Goal: Task Accomplishment & Management: Use online tool/utility

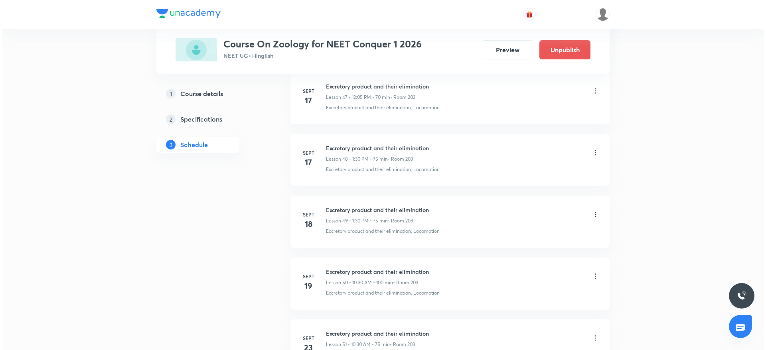
scroll to position [3936, 0]
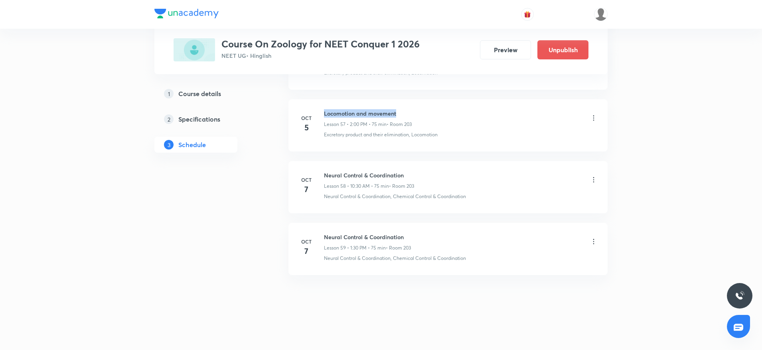
drag, startPoint x: 323, startPoint y: 111, endPoint x: 437, endPoint y: 102, distance: 114.4
click at [437, 102] on li "Oct 5 Locomotion and movement Lesson 57 • 2:00 PM • 75 min • Room 203 Excretory…" at bounding box center [447, 125] width 319 height 52
copy h6 "Locomotion and movement"
click at [592, 240] on icon at bounding box center [593, 242] width 8 height 8
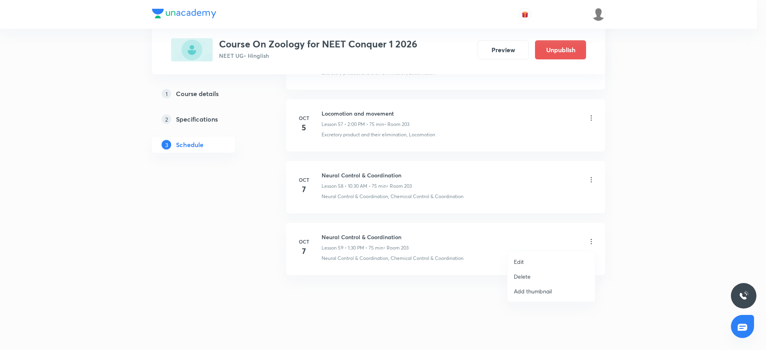
click at [522, 261] on p "Edit" at bounding box center [519, 262] width 10 height 8
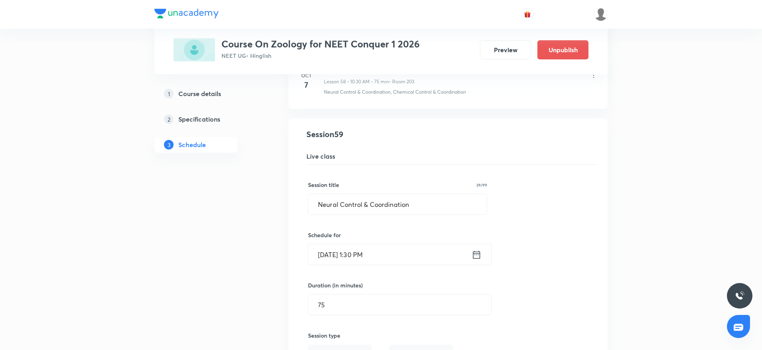
scroll to position [3526, 0]
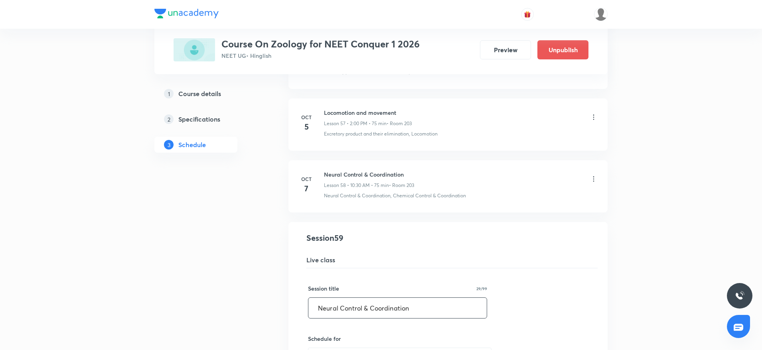
drag, startPoint x: 427, startPoint y: 305, endPoint x: 110, endPoint y: 307, distance: 316.3
paste input "Locomotion and movement"
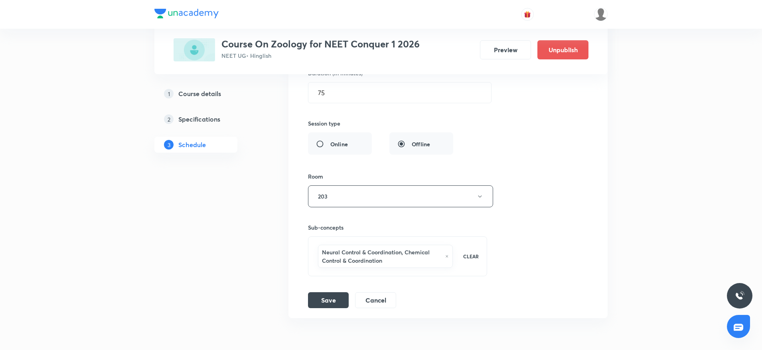
scroll to position [3885, 0]
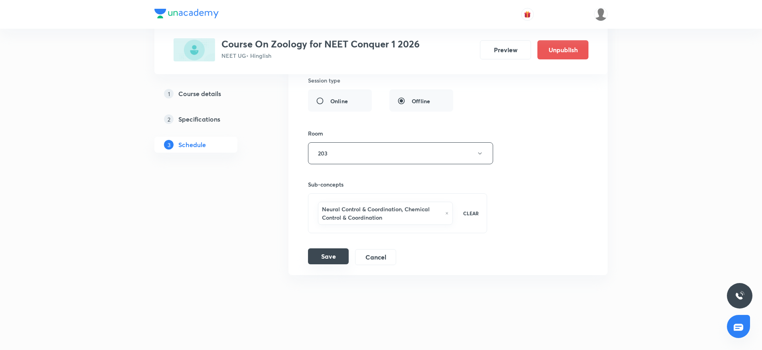
type input "Locomotion and movement"
click at [319, 258] on button "Save" at bounding box center [328, 256] width 41 height 16
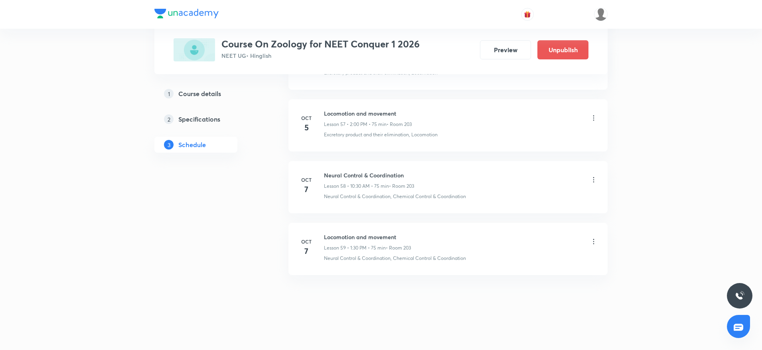
scroll to position [3570, 0]
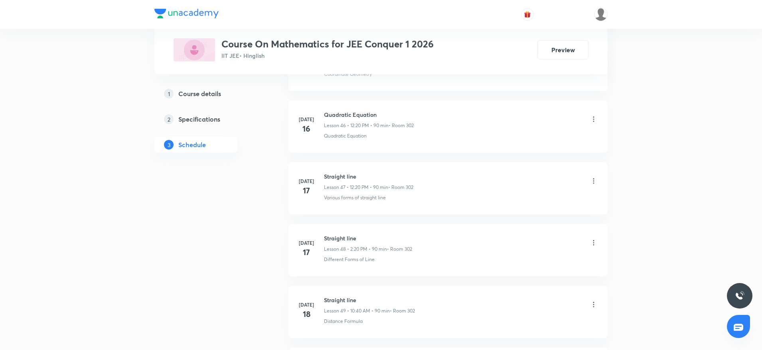
scroll to position [7151, 0]
click at [335, 236] on h6 "Determinant" at bounding box center [369, 237] width 90 height 8
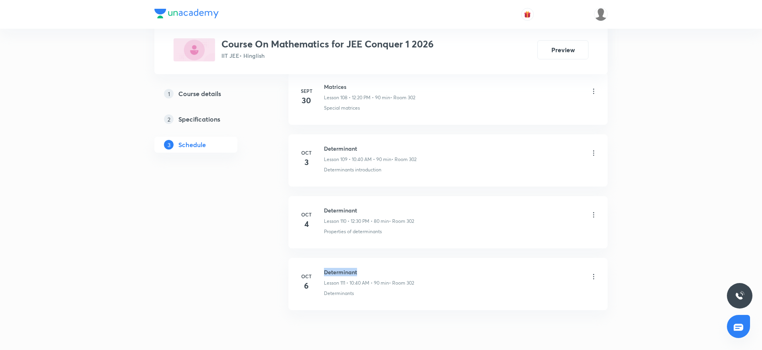
scroll to position [7092, 0]
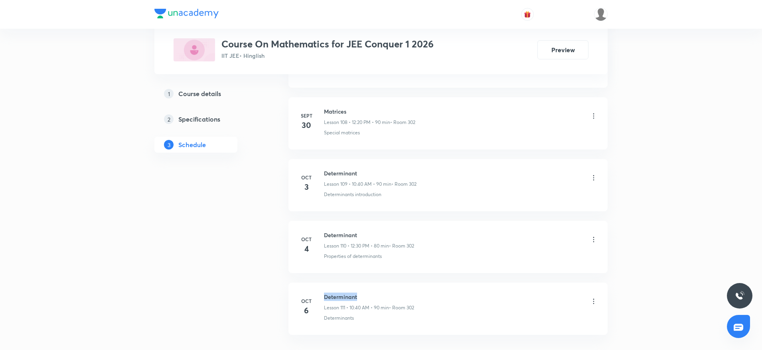
copy h6 "Determinant"
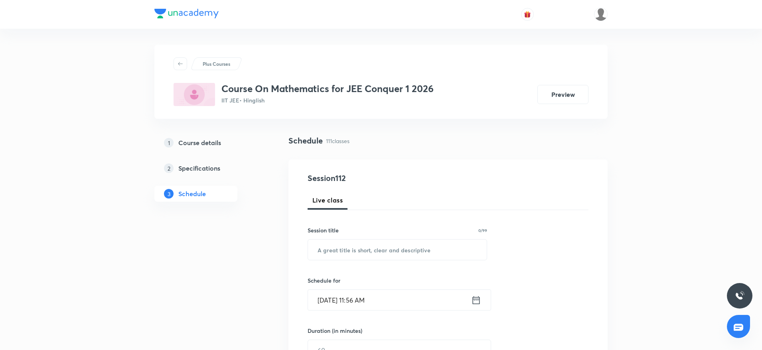
click at [318, 249] on input "text" at bounding box center [397, 250] width 179 height 20
paste input "Determinant"
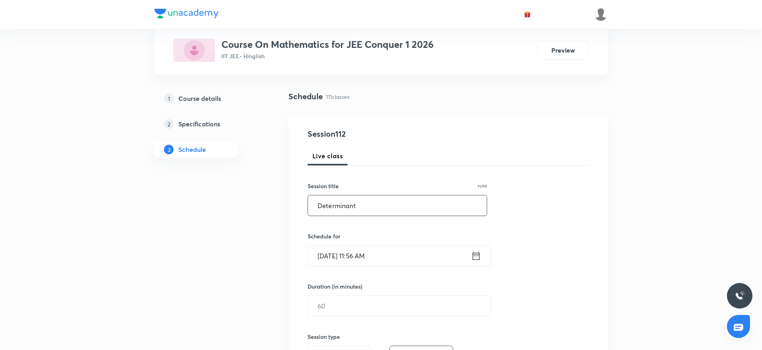
scroll to position [60, 0]
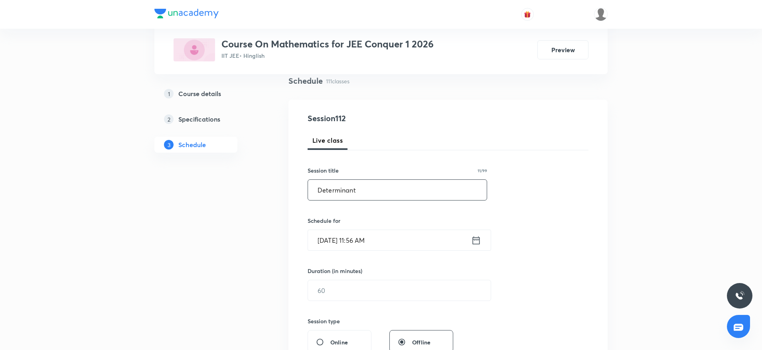
type input "Determinant"
click at [379, 239] on input "Oct 7, 2025, 11:56 AM" at bounding box center [389, 240] width 163 height 20
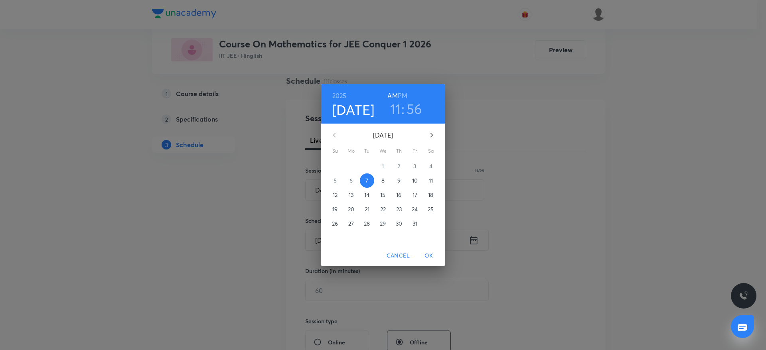
click at [402, 92] on h6 "PM" at bounding box center [403, 95] width 10 height 11
click at [400, 108] on h3 "11" at bounding box center [395, 109] width 11 height 17
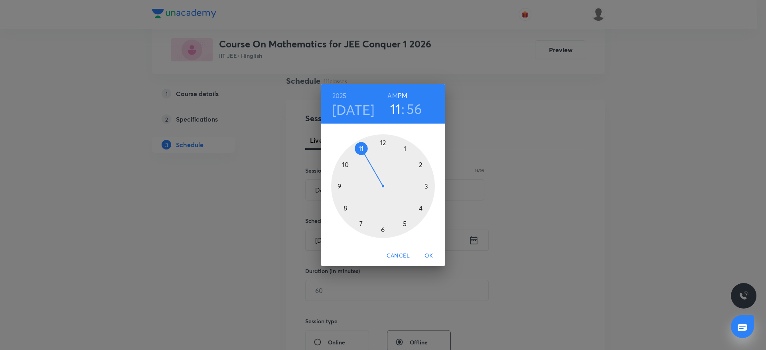
click at [384, 140] on div at bounding box center [383, 186] width 104 height 104
click at [429, 209] on div at bounding box center [383, 186] width 104 height 104
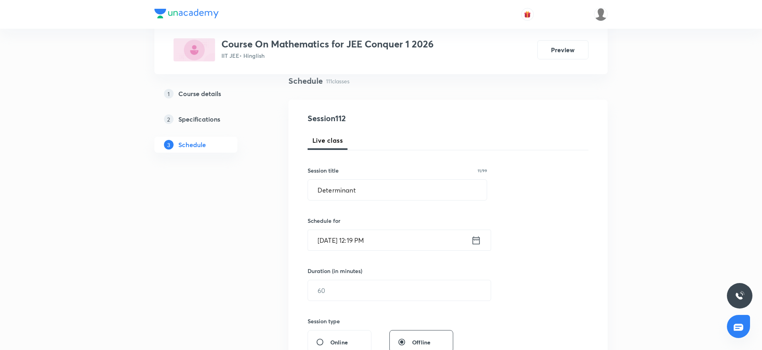
click at [365, 238] on input "Oct 7, 2025, 12:19 PM" at bounding box center [389, 240] width 163 height 20
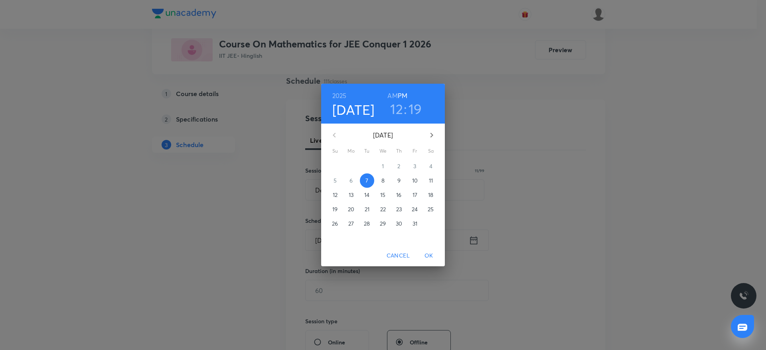
click at [422, 104] on div "12 : 19" at bounding box center [405, 109] width 55 height 17
click at [418, 108] on h3 "19" at bounding box center [415, 109] width 14 height 17
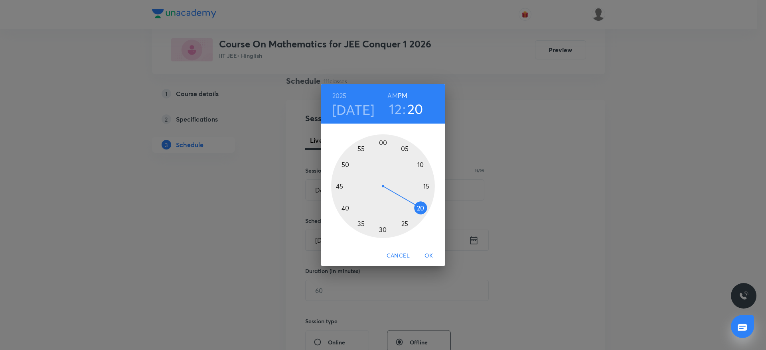
drag, startPoint x: 423, startPoint y: 204, endPoint x: 423, endPoint y: 210, distance: 6.0
click at [423, 210] on div at bounding box center [383, 186] width 104 height 104
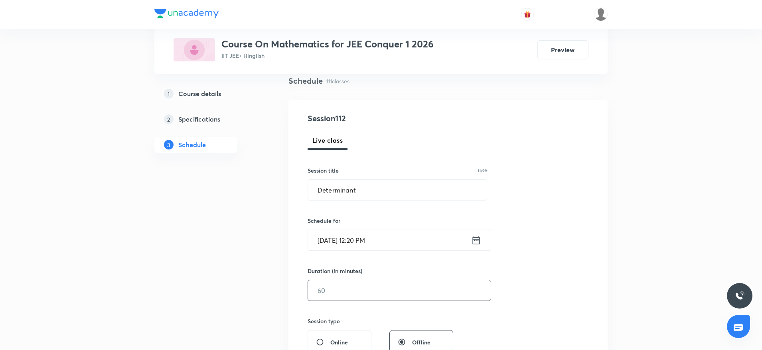
click at [328, 295] on input "text" at bounding box center [399, 290] width 183 height 20
type input "90"
click at [326, 187] on input "Determinant" at bounding box center [397, 190] width 179 height 20
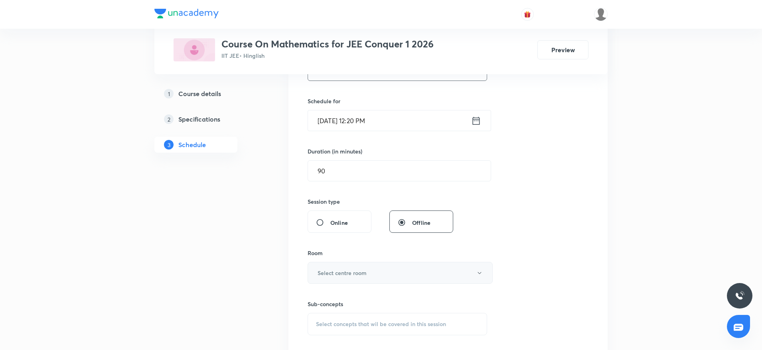
click at [356, 276] on h6 "Select centre room" at bounding box center [341, 273] width 49 height 8
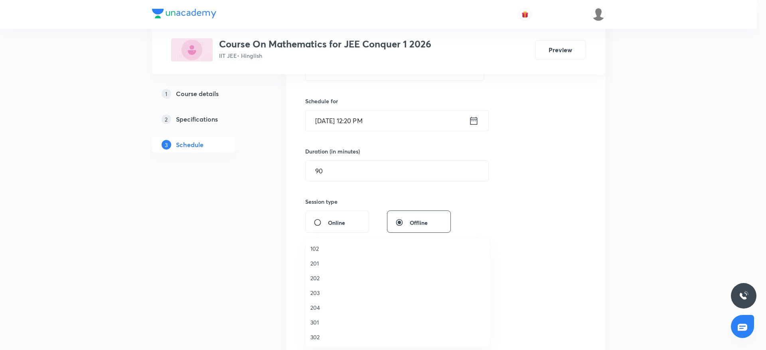
click at [324, 335] on span "302" at bounding box center [397, 337] width 175 height 8
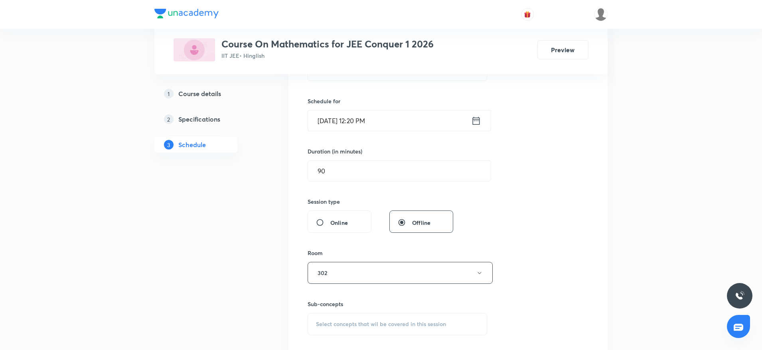
scroll to position [239, 0]
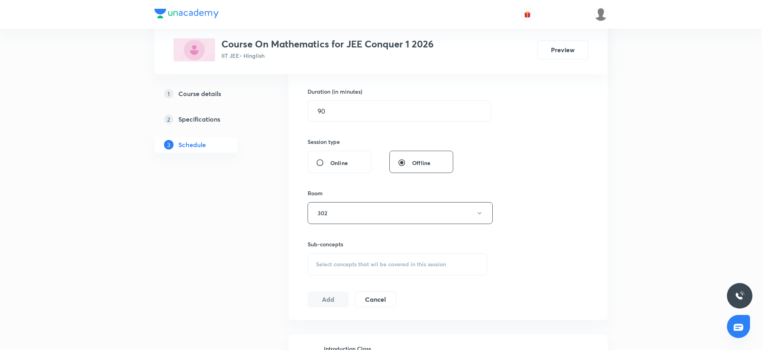
click at [414, 266] on span "Select concepts that wil be covered in this session" at bounding box center [381, 264] width 130 height 6
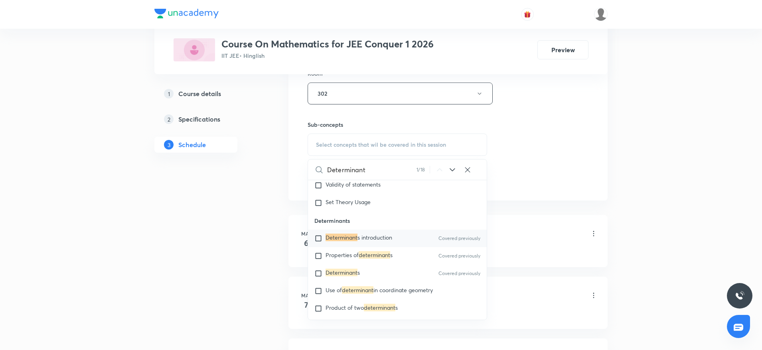
scroll to position [3149, 0]
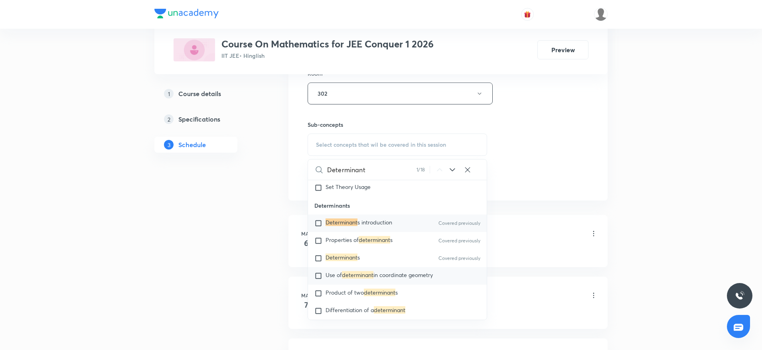
type input "Determinant"
click at [359, 278] on mark "determinant" at bounding box center [358, 275] width 32 height 8
checkbox input "true"
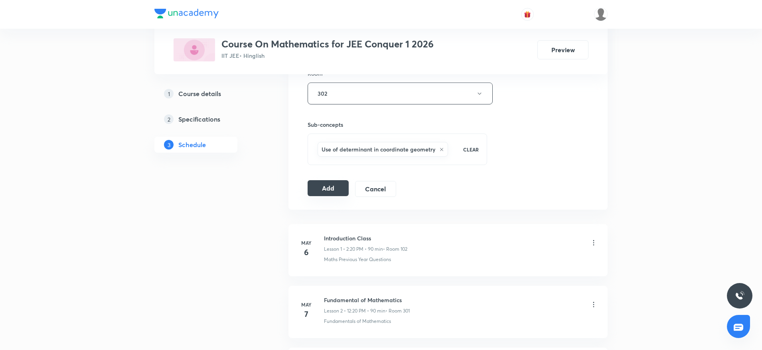
click at [328, 189] on button "Add" at bounding box center [327, 188] width 41 height 16
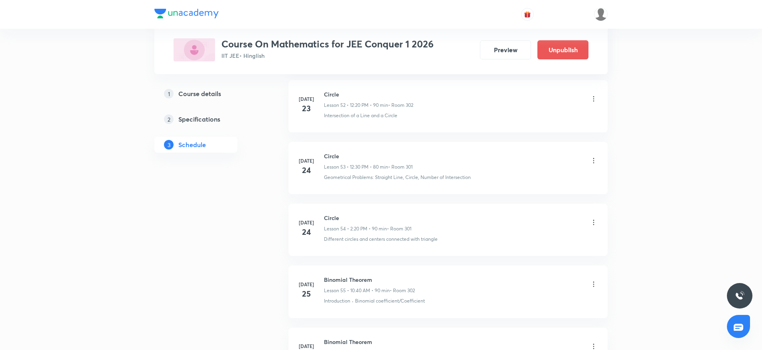
scroll to position [6847, 0]
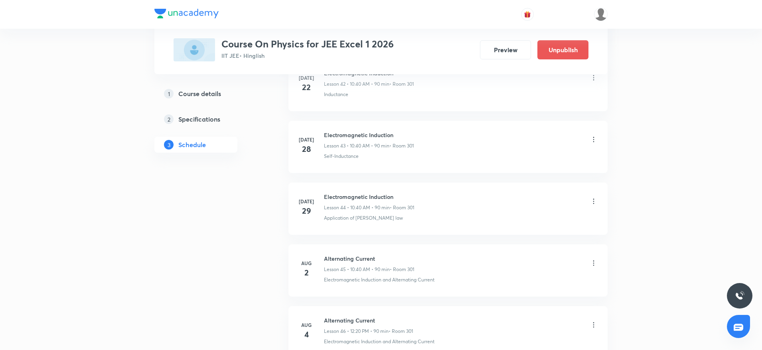
scroll to position [4616, 0]
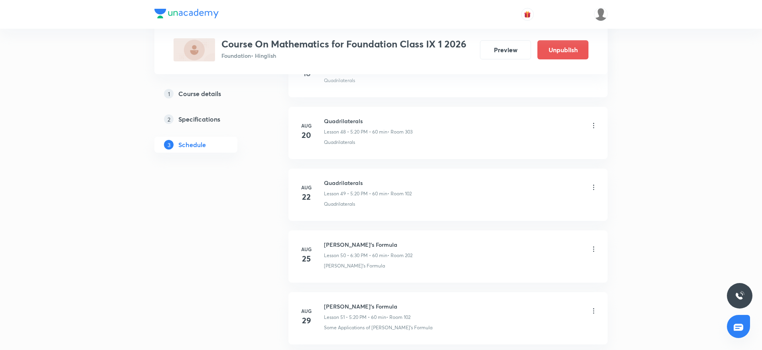
scroll to position [3346, 0]
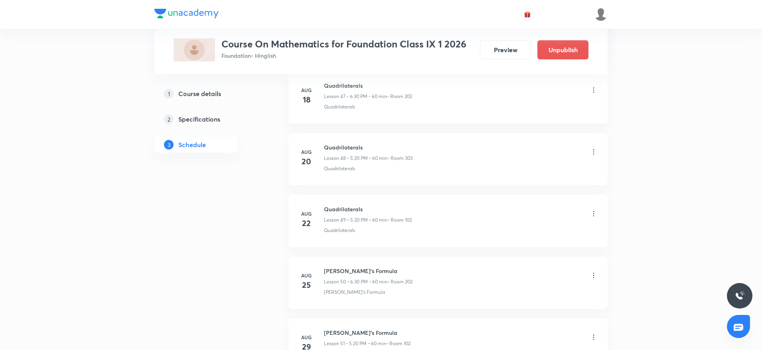
click at [353, 206] on h6 "Quadrilaterals" at bounding box center [368, 209] width 88 height 8
copy h6 "Quadrilaterals"
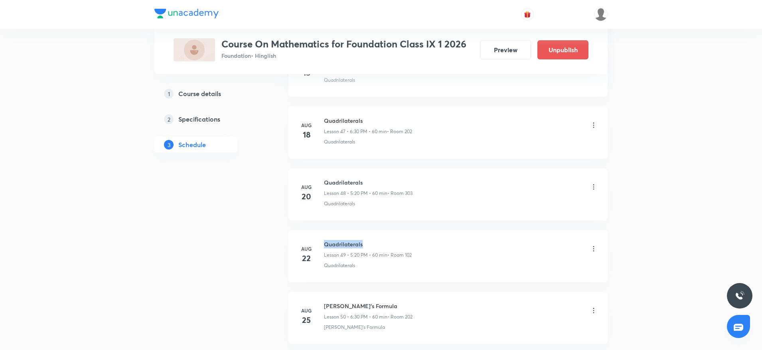
scroll to position [3286, 0]
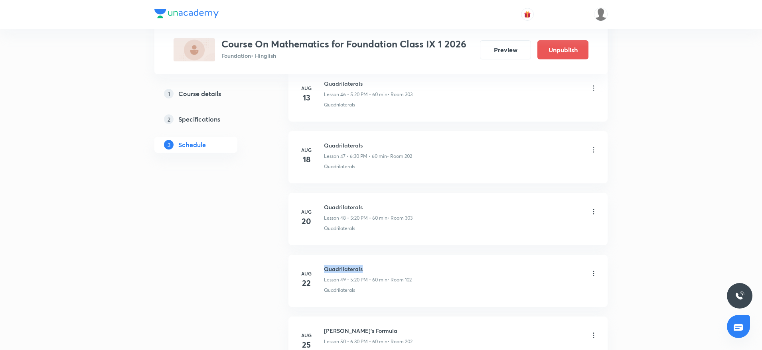
copy h6 "Quadrilaterals"
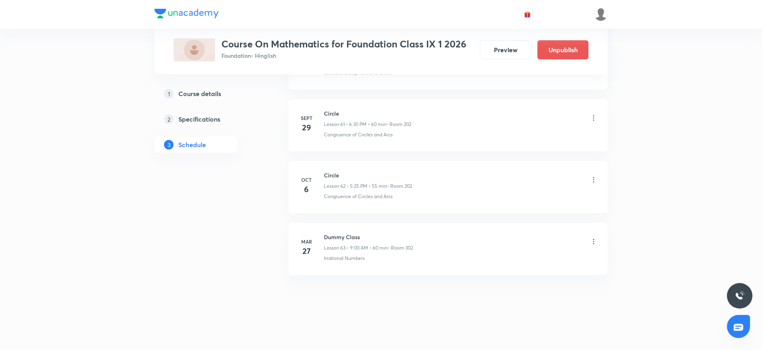
scroll to position [0, 0]
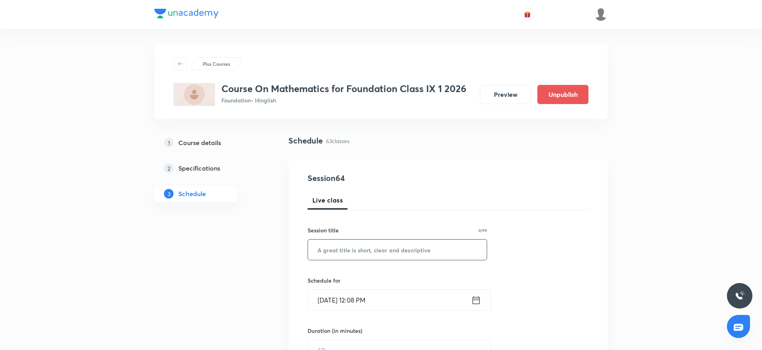
click at [334, 253] on input "text" at bounding box center [397, 250] width 179 height 20
paste input "Quadrilaterals"
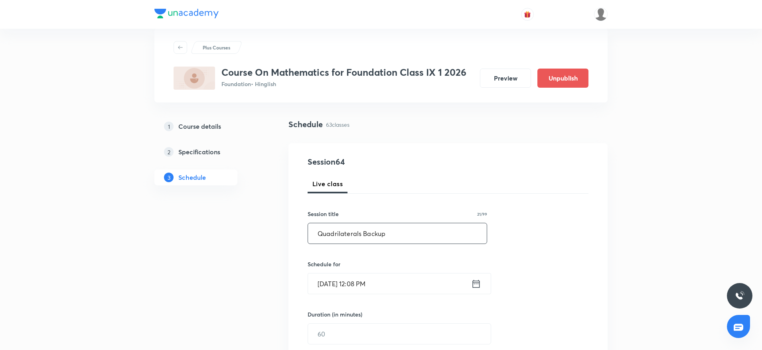
scroll to position [60, 0]
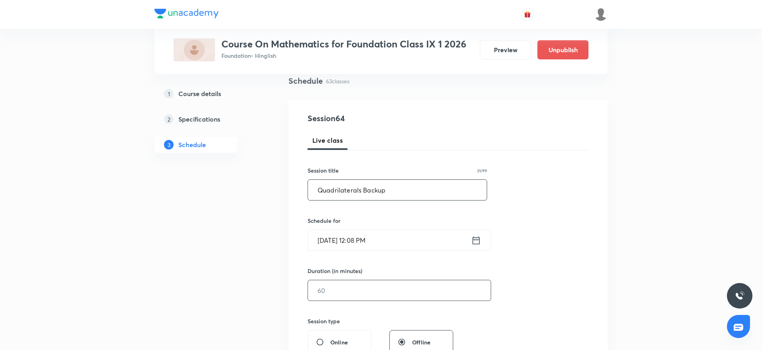
type input "Quadrilaterals Backup"
click at [351, 288] on input "text" at bounding box center [399, 290] width 183 height 20
type input "9"
type input "0"
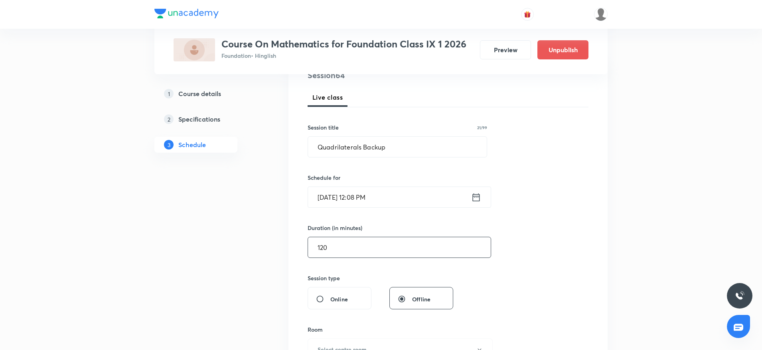
scroll to position [179, 0]
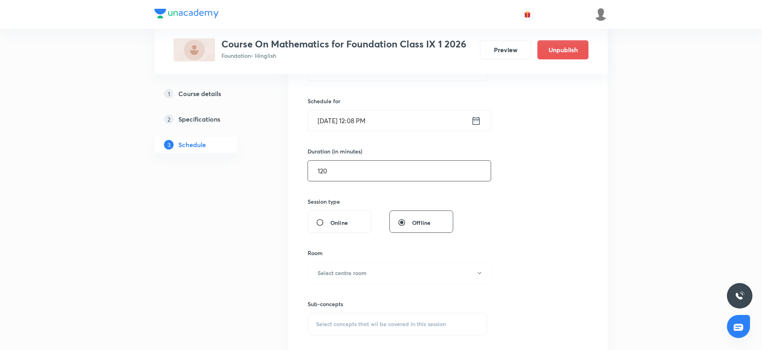
drag, startPoint x: 357, startPoint y: 166, endPoint x: 235, endPoint y: 177, distance: 122.6
type input "105"
click at [365, 121] on input "Oct 7, 2025, 12:08 PM" at bounding box center [389, 120] width 163 height 20
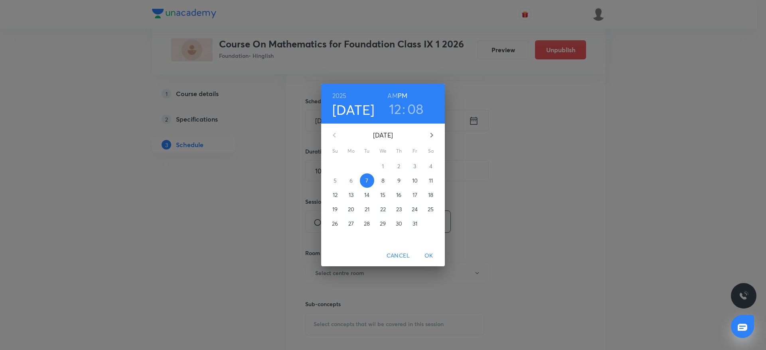
click at [412, 107] on h3 "08" at bounding box center [415, 109] width 16 height 17
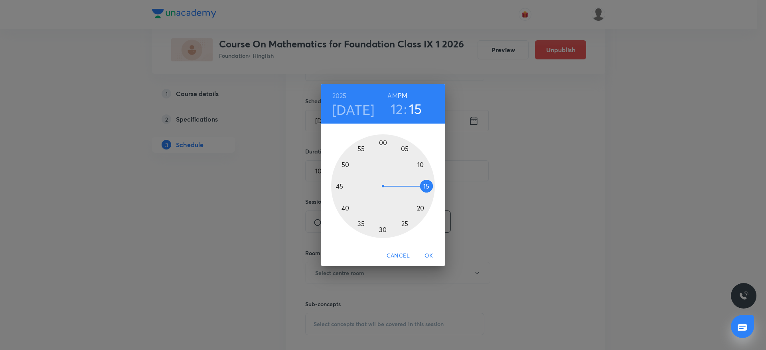
drag, startPoint x: 416, startPoint y: 152, endPoint x: 427, endPoint y: 188, distance: 37.1
click at [427, 188] on div at bounding box center [383, 186] width 104 height 104
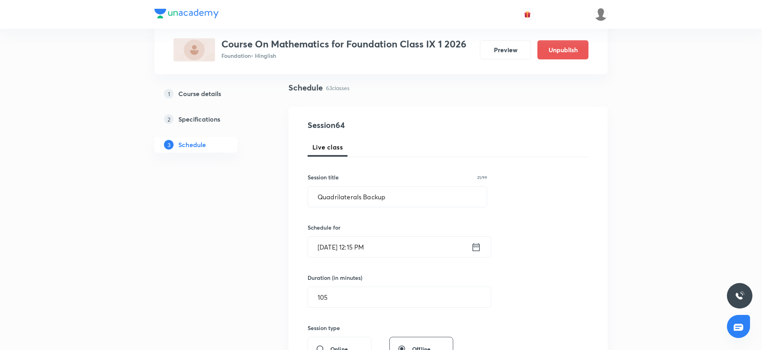
scroll to position [0, 0]
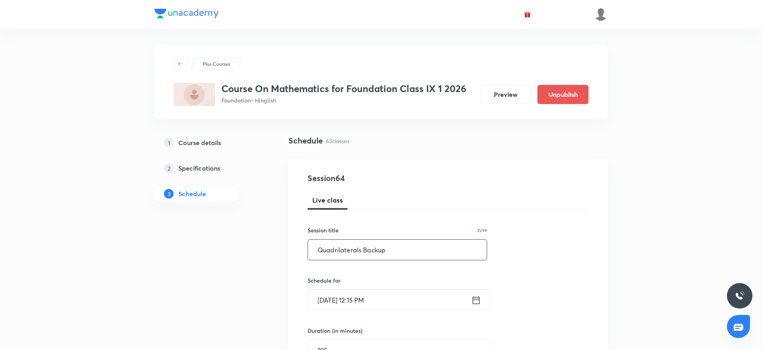
drag, startPoint x: 409, startPoint y: 259, endPoint x: 125, endPoint y: 258, distance: 283.6
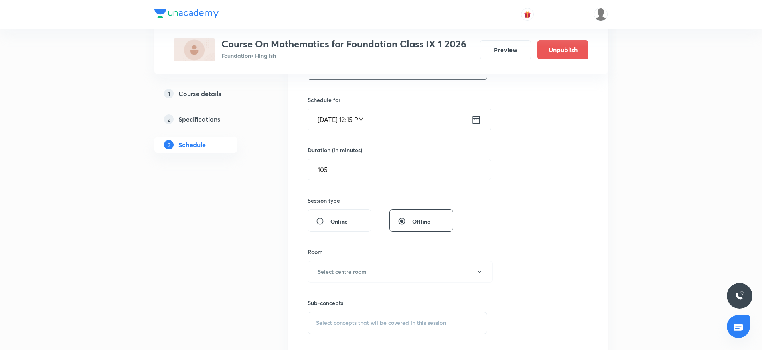
scroll to position [239, 0]
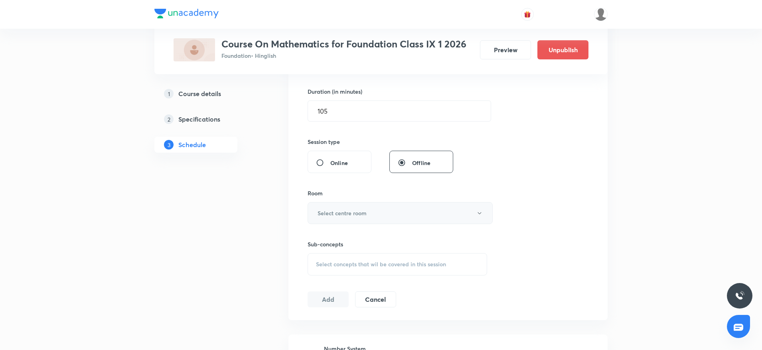
click at [355, 211] on h6 "Select centre room" at bounding box center [341, 213] width 49 height 8
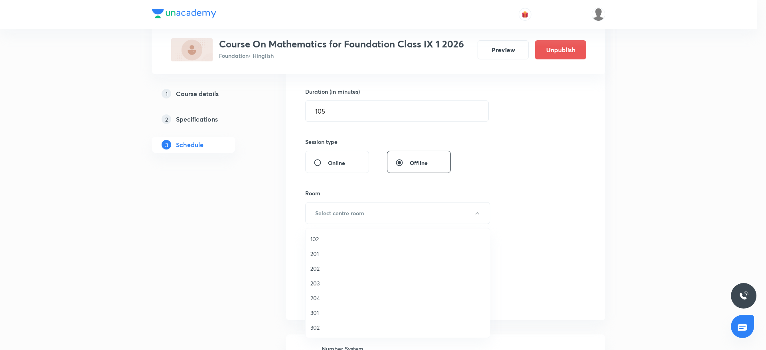
click at [325, 252] on span "201" at bounding box center [397, 254] width 175 height 8
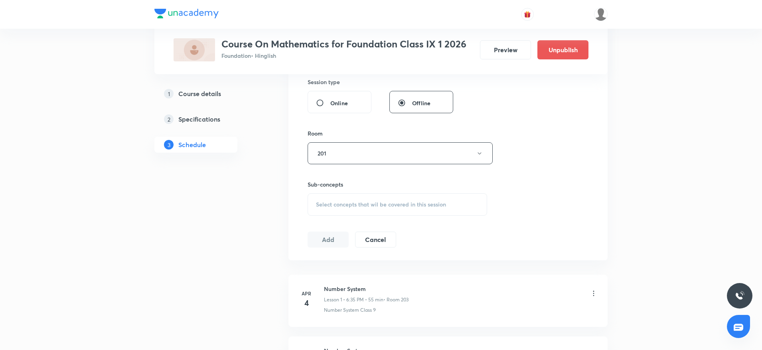
click at [405, 202] on span "Select concepts that wil be covered in this session" at bounding box center [381, 204] width 130 height 6
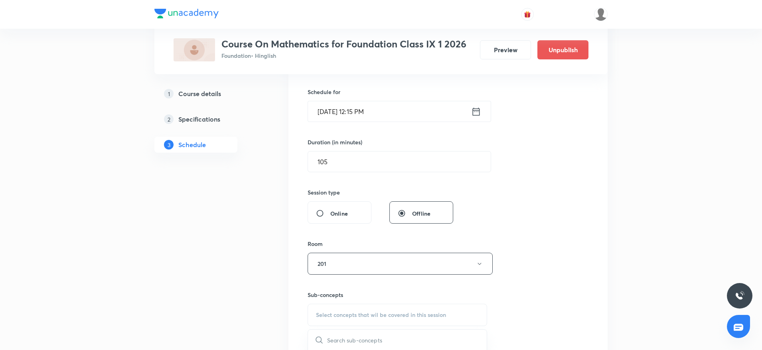
scroll to position [69, 0]
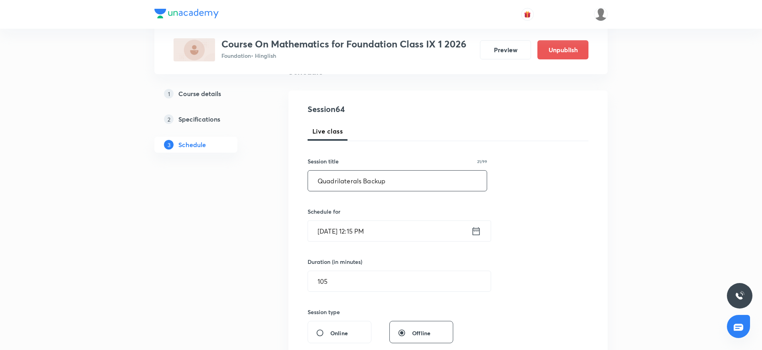
click at [338, 183] on input "Quadrilaterals Backup" at bounding box center [397, 181] width 179 height 20
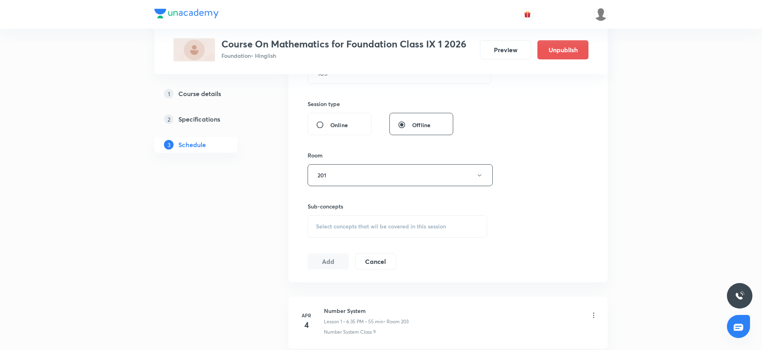
scroll to position [368, 0]
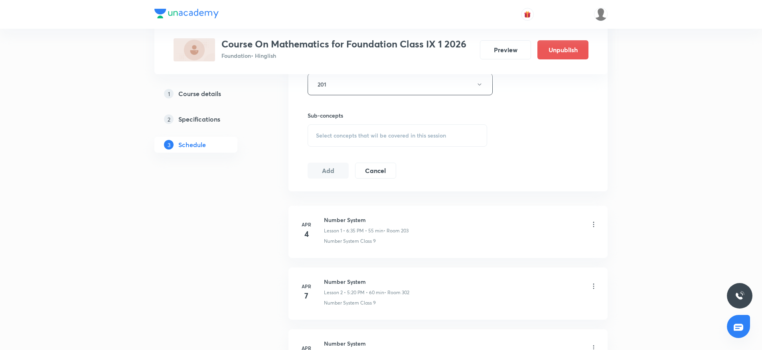
click at [368, 146] on div "Select concepts that wil be covered in this session" at bounding box center [396, 135] width 179 height 22
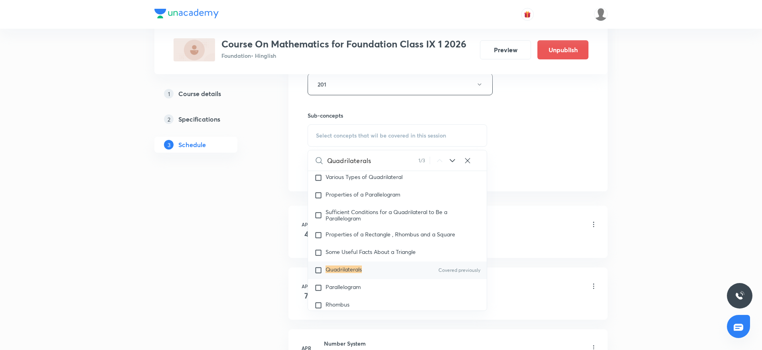
scroll to position [1874, 0]
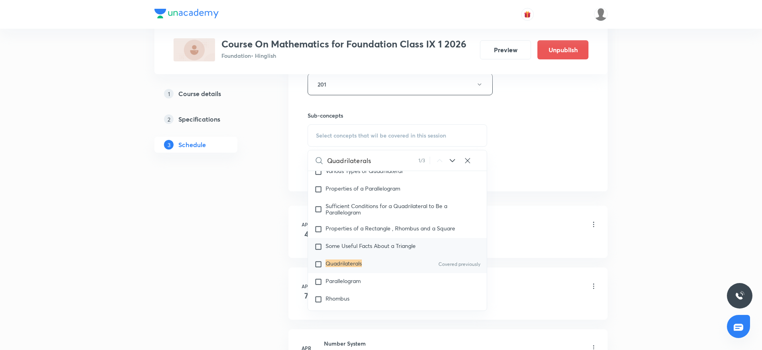
type input "Quadrilaterals"
click at [351, 267] on mark "Quadrilaterals" at bounding box center [343, 264] width 36 height 8
checkbox input "true"
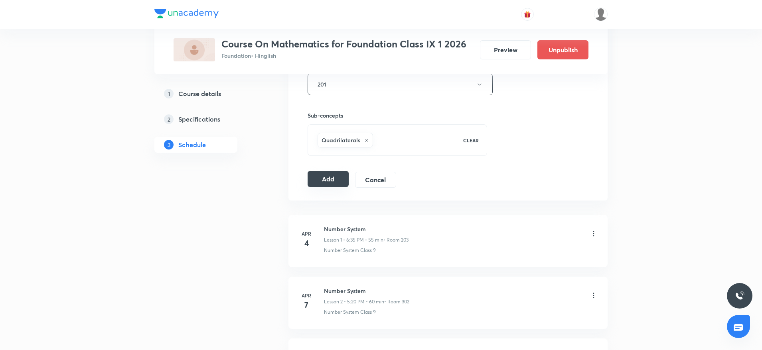
click at [323, 187] on button "Add" at bounding box center [327, 179] width 41 height 16
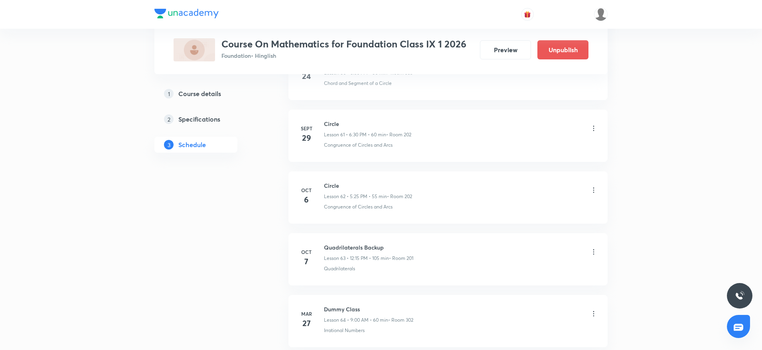
scroll to position [3879, 0]
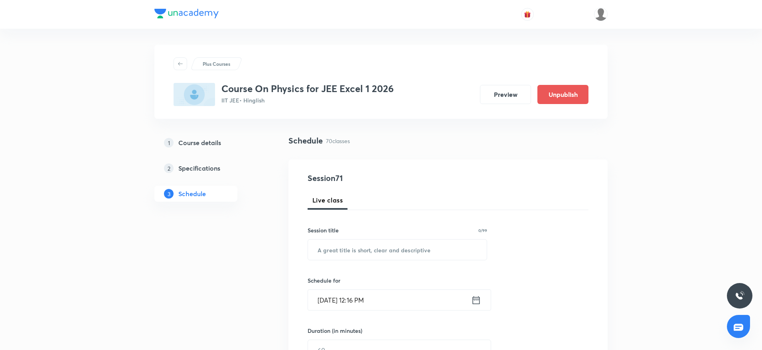
drag, startPoint x: 765, startPoint y: 0, endPoint x: 511, endPoint y: 48, distance: 258.9
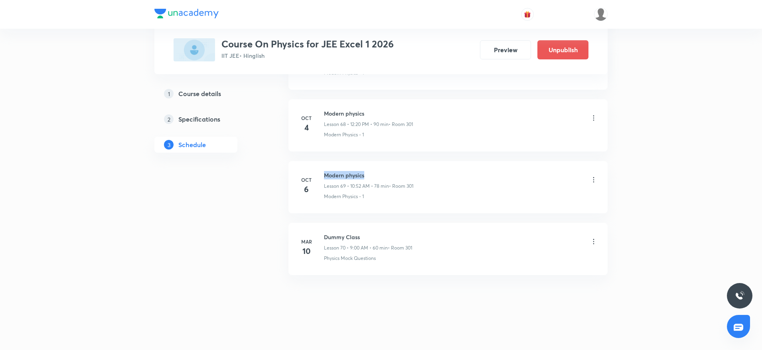
drag, startPoint x: 322, startPoint y: 171, endPoint x: 404, endPoint y: 174, distance: 81.4
click at [404, 173] on div "[DATE] Modern physics Lesson 69 • 10:52 AM • 78 min • Room 301 Modern Physics -…" at bounding box center [447, 185] width 299 height 29
copy h6 "Modern physics"
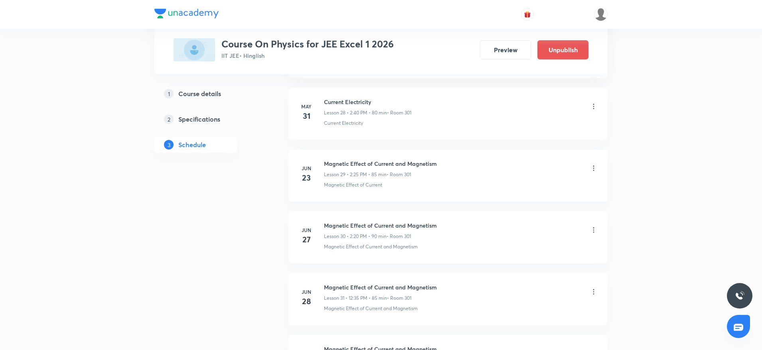
scroll to position [0, 0]
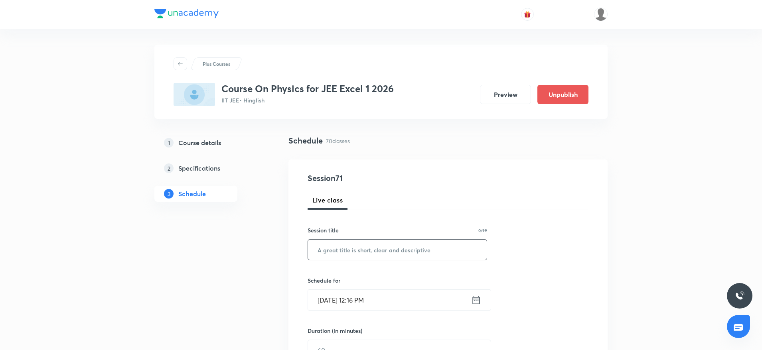
click at [345, 253] on input "text" at bounding box center [397, 250] width 179 height 20
paste input "Modern physics"
type input "Modern physics"
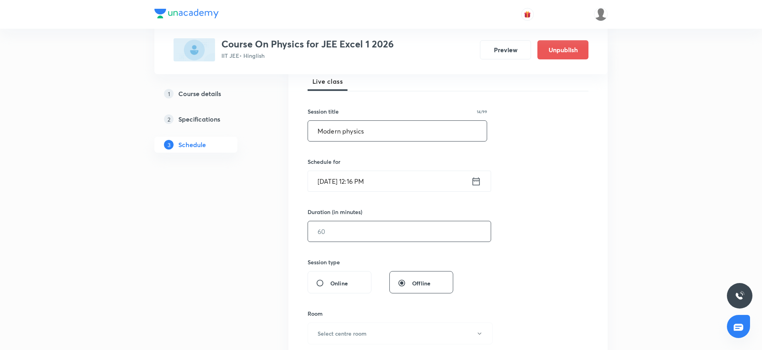
scroll to position [120, 0]
click at [363, 177] on input "[DATE] 12:16 PM" at bounding box center [389, 180] width 163 height 20
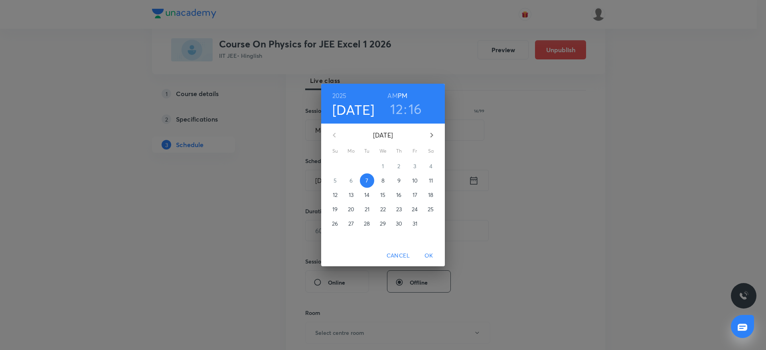
click at [421, 108] on h3 "16" at bounding box center [415, 109] width 14 height 17
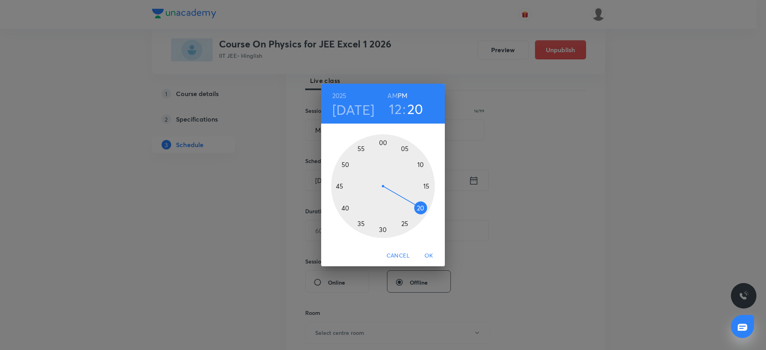
drag, startPoint x: 422, startPoint y: 191, endPoint x: 422, endPoint y: 211, distance: 19.9
click at [422, 211] on div at bounding box center [383, 186] width 104 height 104
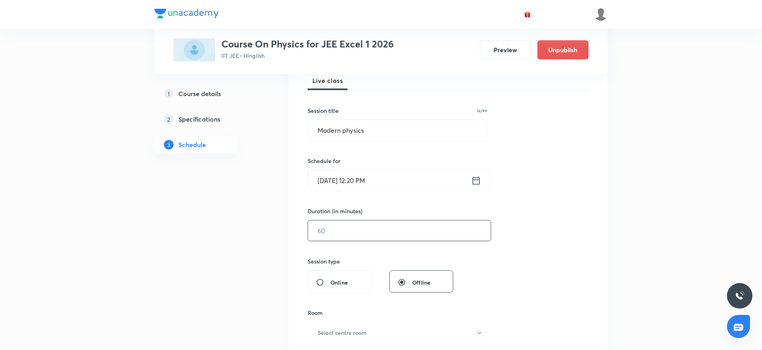
click at [345, 234] on input "text" at bounding box center [399, 231] width 183 height 20
type input "90"
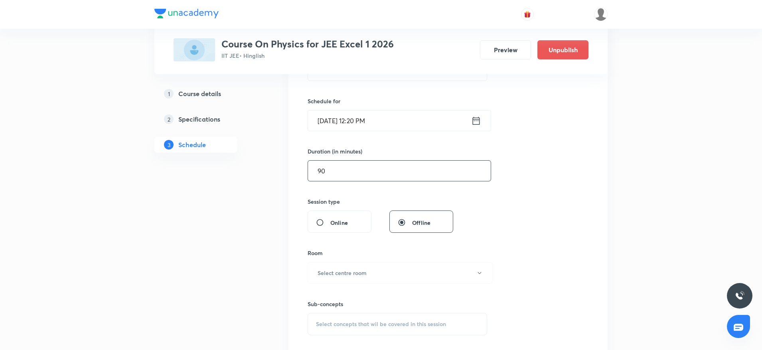
click at [389, 261] on div "Room Select centre room" at bounding box center [396, 266] width 179 height 35
click at [387, 271] on button "Select centre room" at bounding box center [399, 273] width 185 height 22
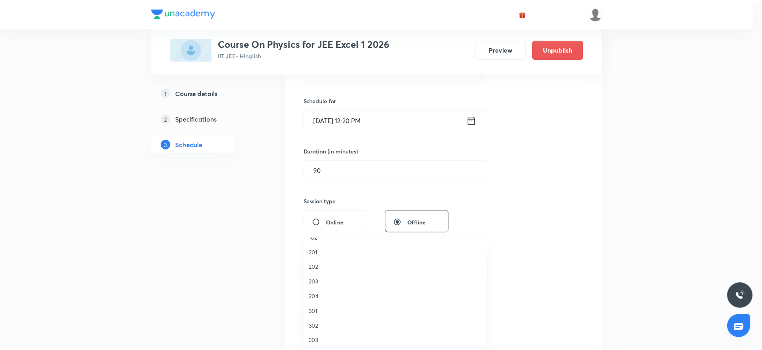
scroll to position [15, 0]
click at [330, 307] on span "301" at bounding box center [397, 307] width 175 height 8
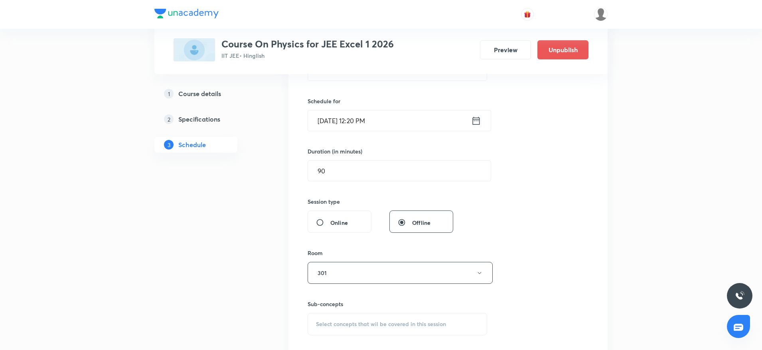
scroll to position [239, 0]
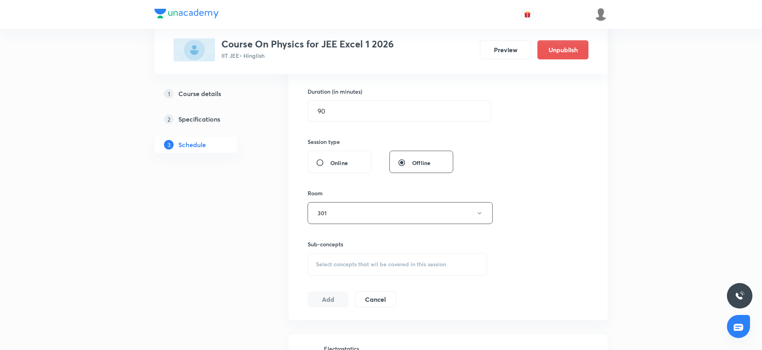
click at [360, 262] on span "Select concepts that wil be covered in this session" at bounding box center [381, 264] width 130 height 6
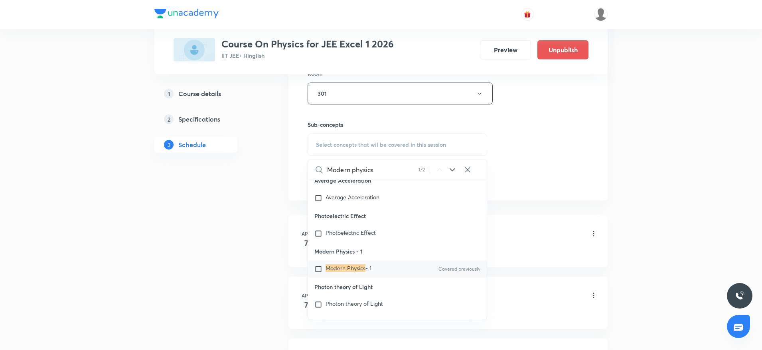
scroll to position [21677, 0]
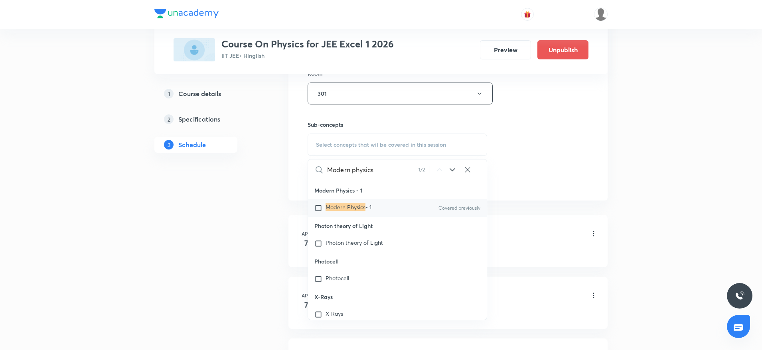
type input "Modern physics"
click at [334, 211] on mark "Modern Physics" at bounding box center [345, 207] width 40 height 8
checkbox input "true"
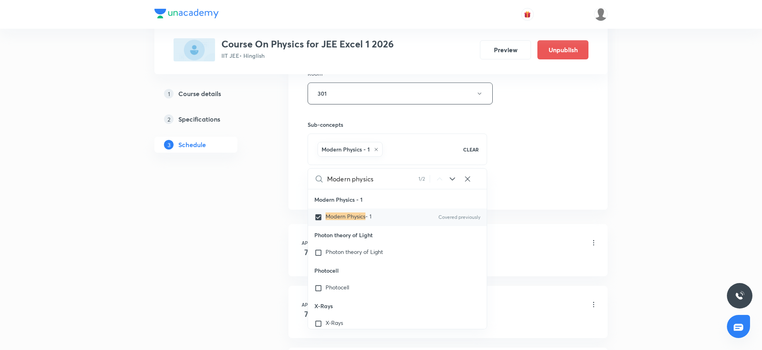
click at [567, 146] on div "Session 71 Live class Session title 14/99 Modern physics ​ Schedule for Oct 7, …" at bounding box center [447, 5] width 281 height 384
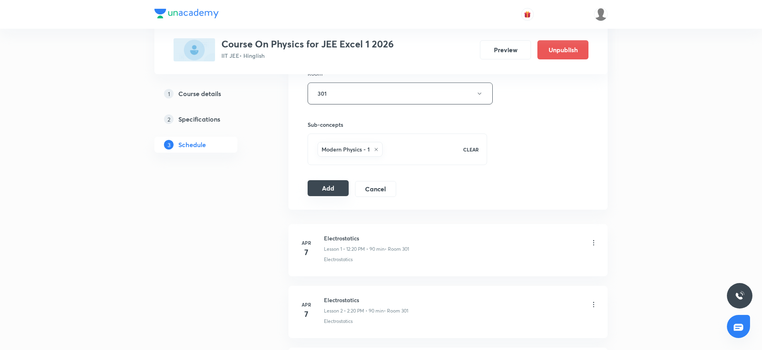
click at [335, 185] on button "Add" at bounding box center [327, 188] width 41 height 16
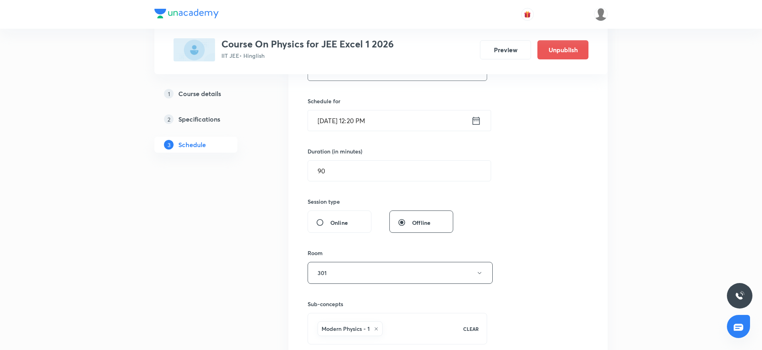
scroll to position [0, 0]
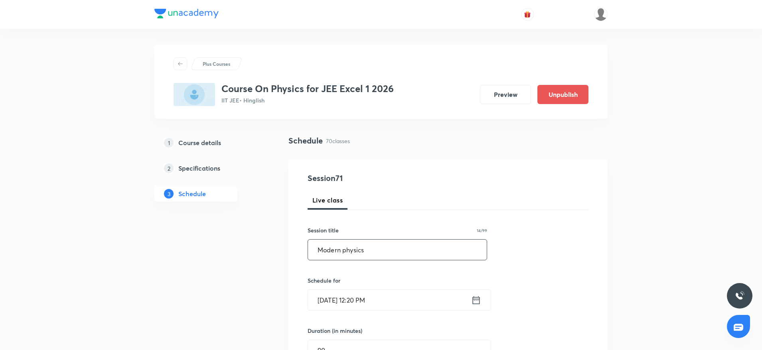
drag, startPoint x: 429, startPoint y: 248, endPoint x: 153, endPoint y: 248, distance: 276.0
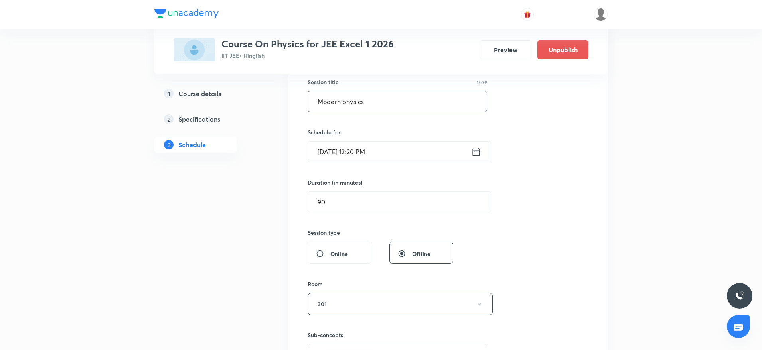
scroll to position [120, 0]
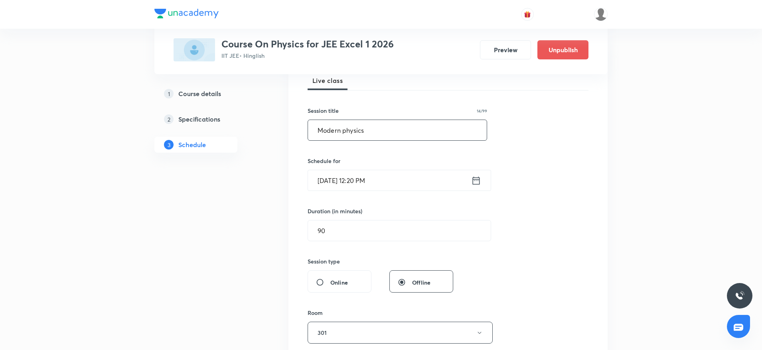
click at [549, 170] on div "Session 71 Live class Session title 14/99 Modern physics ​ Schedule for Oct 7, …" at bounding box center [447, 245] width 281 height 384
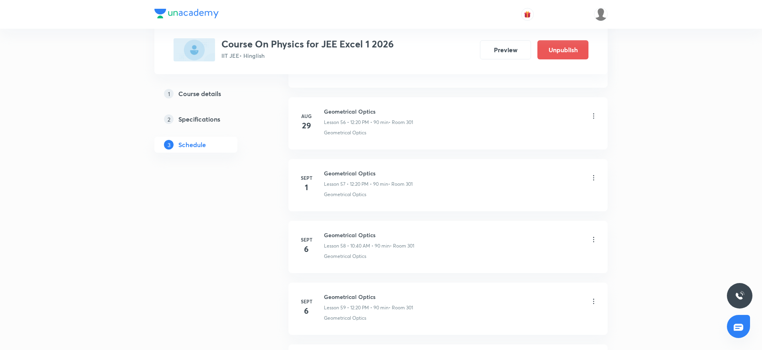
scroll to position [4312, 0]
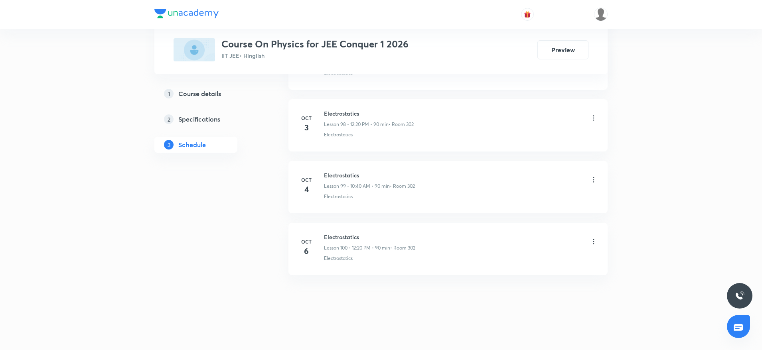
click at [343, 234] on h6 "Electrostatics" at bounding box center [369, 237] width 91 height 8
copy h6 "Electrostatics"
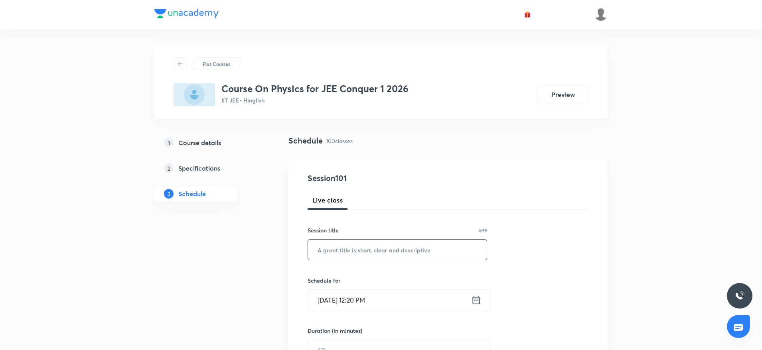
click at [367, 249] on input "text" at bounding box center [397, 250] width 179 height 20
paste input "Capacitance"
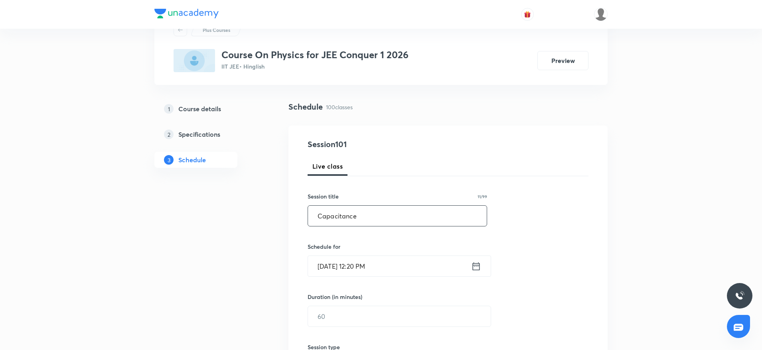
scroll to position [60, 0]
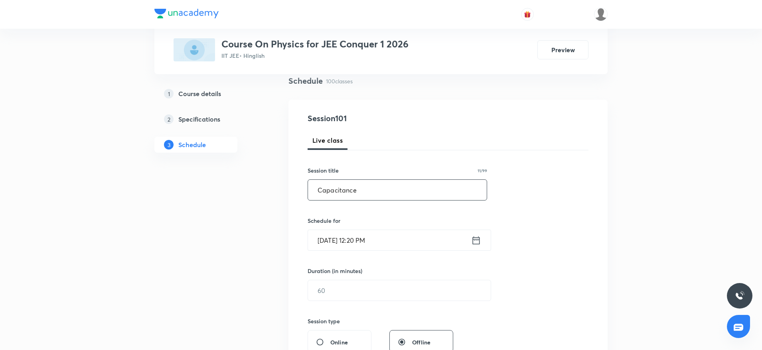
type input "Capacitance"
click at [357, 242] on input "Oct 7, 2025, 12:20 PM" at bounding box center [389, 240] width 163 height 20
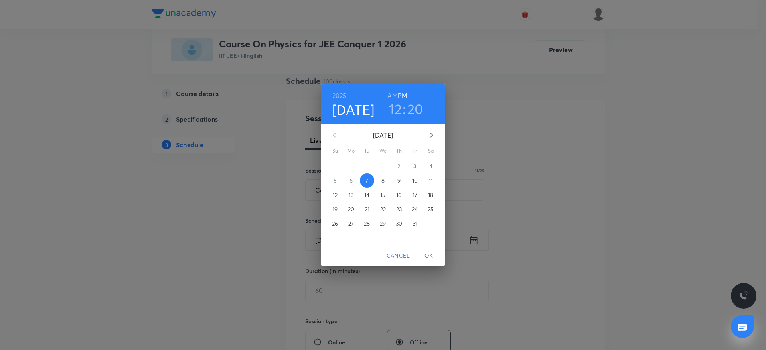
click at [395, 108] on h3 "12" at bounding box center [395, 109] width 13 height 17
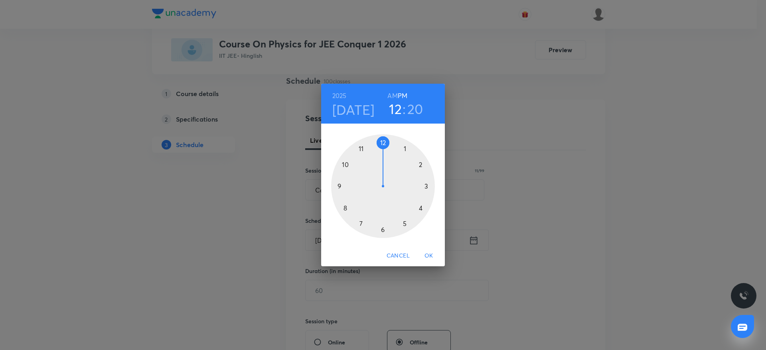
click at [426, 161] on div at bounding box center [383, 186] width 104 height 104
click at [428, 253] on span "OK" at bounding box center [428, 256] width 19 height 10
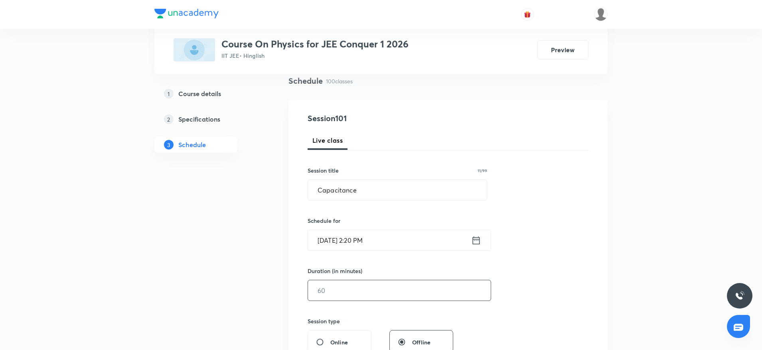
click at [378, 281] on input "text" at bounding box center [399, 290] width 183 height 20
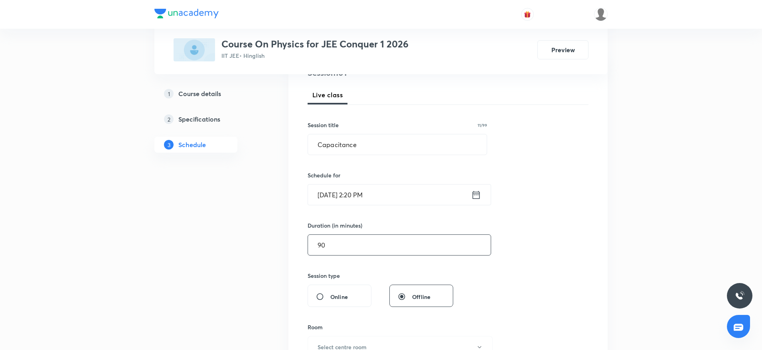
scroll to position [0, 0]
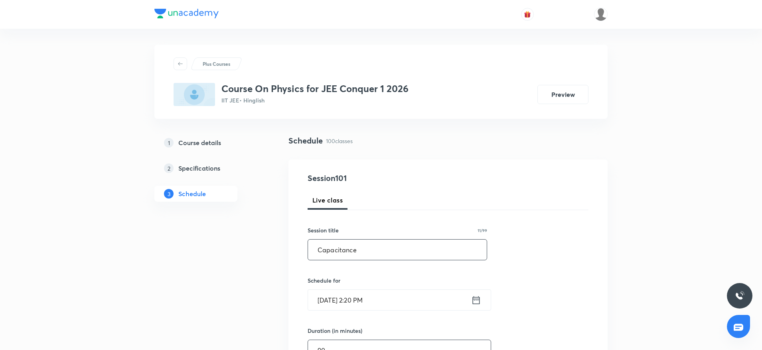
type input "90"
drag, startPoint x: 378, startPoint y: 250, endPoint x: 205, endPoint y: 266, distance: 173.4
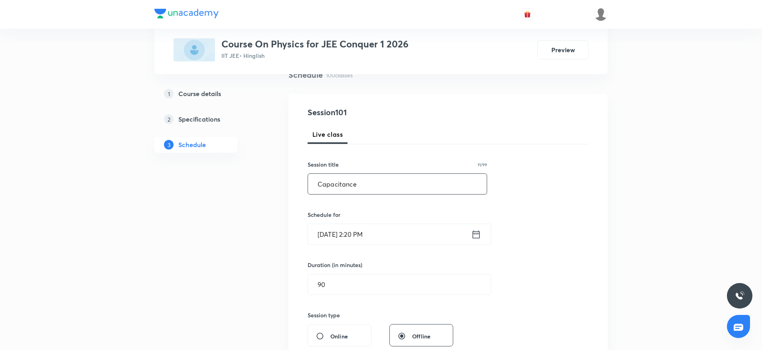
scroll to position [120, 0]
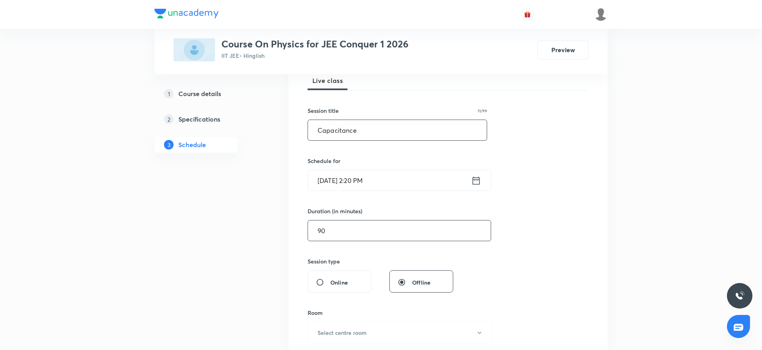
click at [351, 238] on input "90" at bounding box center [399, 231] width 183 height 20
drag, startPoint x: 351, startPoint y: 233, endPoint x: 266, endPoint y: 235, distance: 85.4
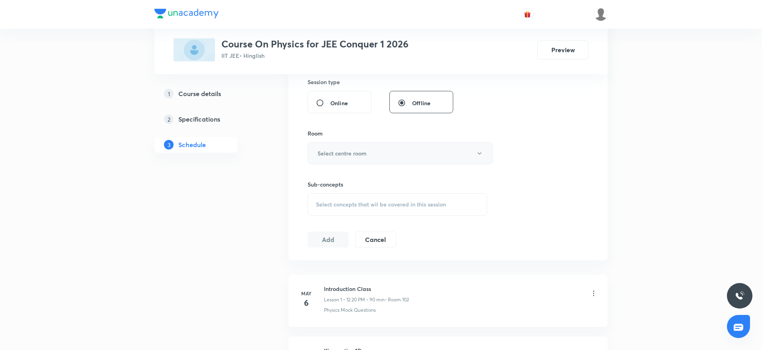
click at [334, 156] on h6 "Select centre room" at bounding box center [341, 153] width 49 height 8
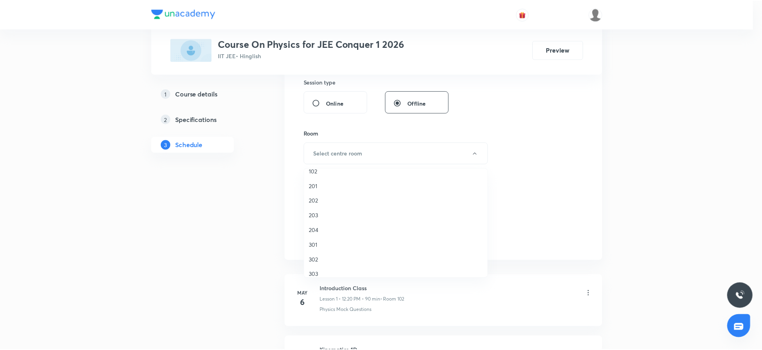
scroll to position [15, 0]
click at [325, 249] on span "302" at bounding box center [397, 252] width 175 height 8
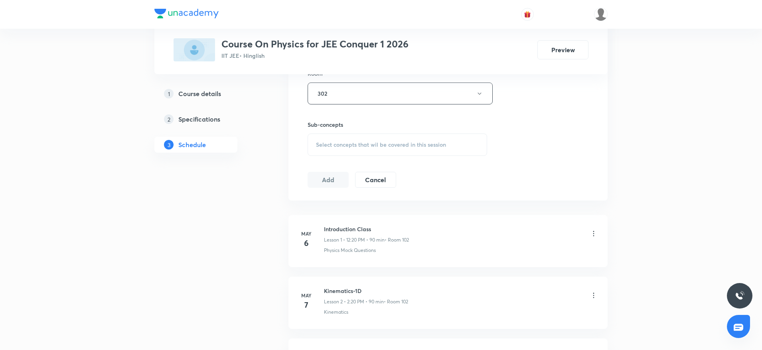
click at [371, 144] on span "Select concepts that wil be covered in this session" at bounding box center [381, 145] width 130 height 6
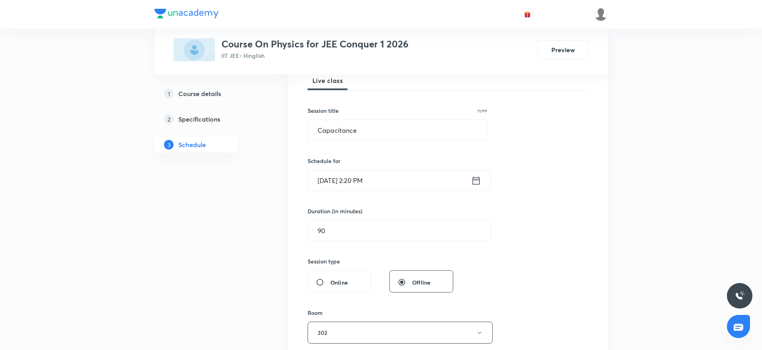
drag, startPoint x: 374, startPoint y: 133, endPoint x: 138, endPoint y: 145, distance: 236.0
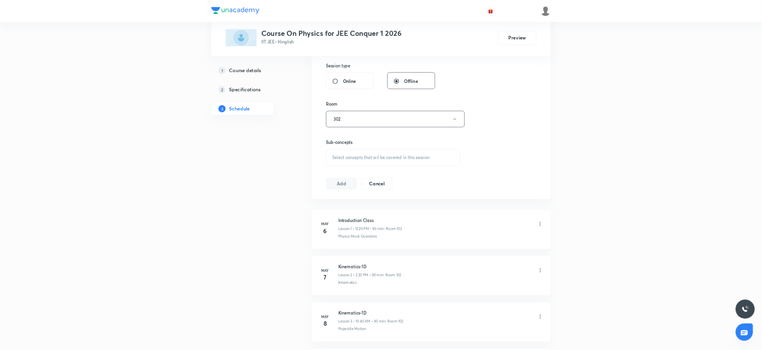
scroll to position [319, 0]
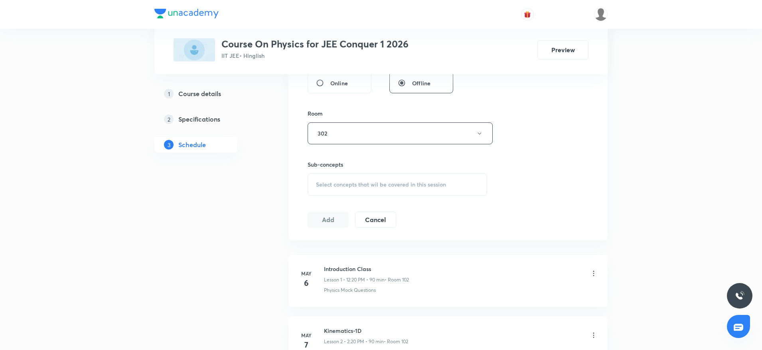
click at [581, 179] on div "Session 101 Live class Session title 11/99 Capacitance ​ Schedule for Oct 7, 20…" at bounding box center [447, 40] width 281 height 375
click at [373, 187] on span "Select concepts that wil be covered in this session" at bounding box center [381, 184] width 130 height 6
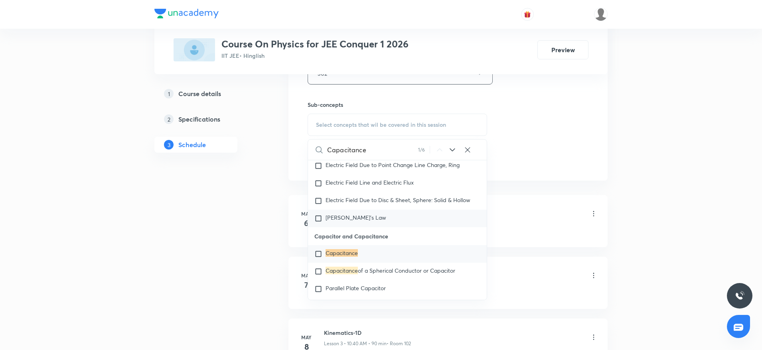
scroll to position [8146, 0]
type input "Capacitance"
click at [349, 256] on mark "Capacitance" at bounding box center [341, 253] width 32 height 8
checkbox input "true"
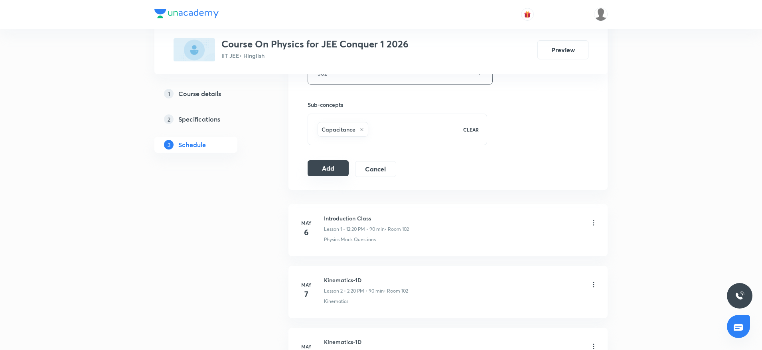
click at [318, 169] on button "Add" at bounding box center [327, 168] width 41 height 16
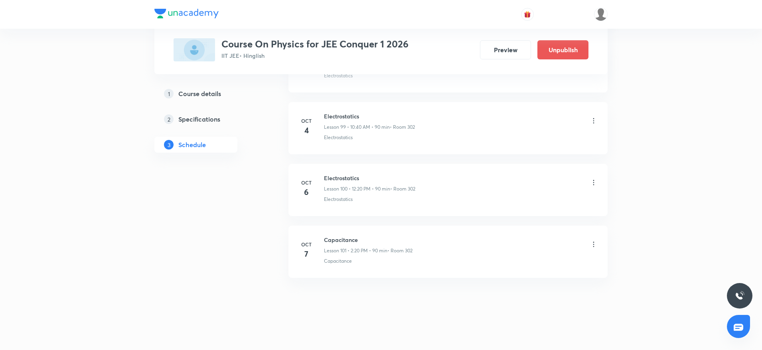
scroll to position [6166, 0]
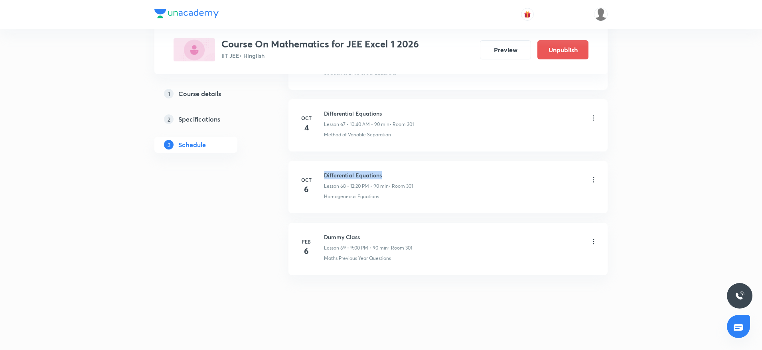
drag, startPoint x: 323, startPoint y: 172, endPoint x: 436, endPoint y: 170, distance: 112.5
click at [436, 170] on li "[DATE] Differential Equations Lesson 68 • 12:20 PM • 90 min • Room 301 Homogene…" at bounding box center [447, 187] width 319 height 52
copy h6 "Differential Equations"
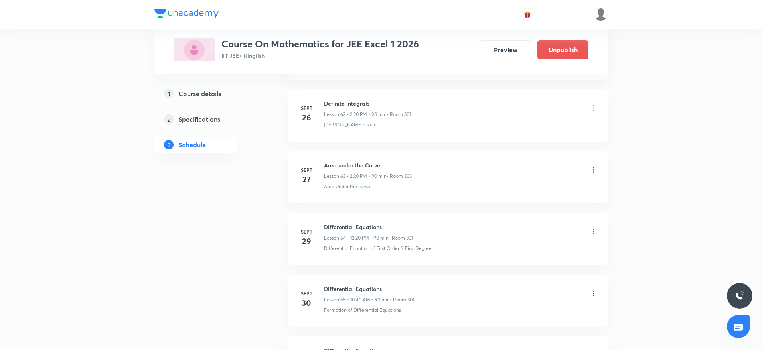
scroll to position [4495, 0]
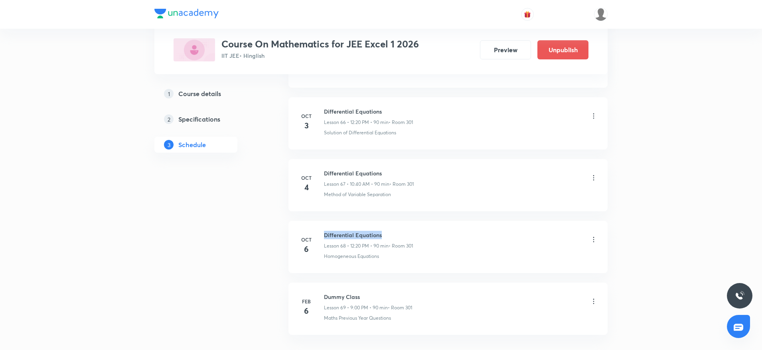
copy h6 "Differential Equations"
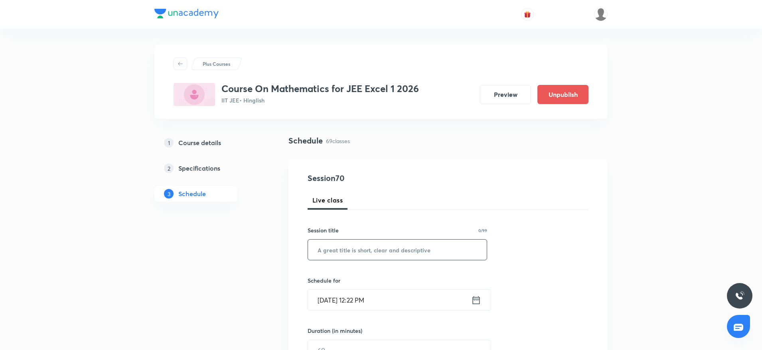
click at [422, 252] on input "text" at bounding box center [397, 250] width 179 height 20
paste input "Differential Equations"
type input "Differential Equations"
click at [357, 300] on input "[DATE] 12:22 PM" at bounding box center [389, 300] width 163 height 20
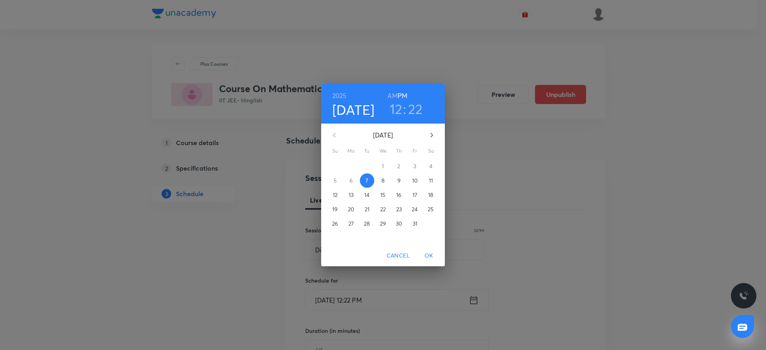
click at [396, 108] on h3 "12" at bounding box center [396, 109] width 13 height 17
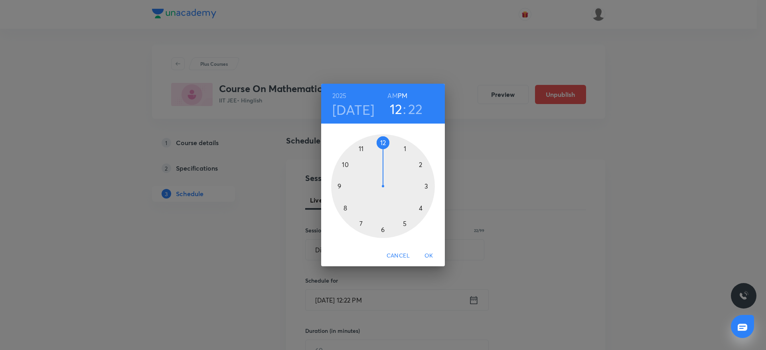
click at [426, 162] on div at bounding box center [383, 186] width 104 height 104
click at [425, 208] on div at bounding box center [383, 186] width 104 height 104
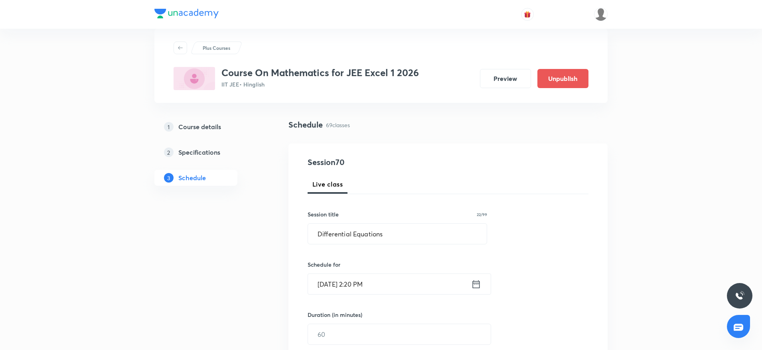
scroll to position [60, 0]
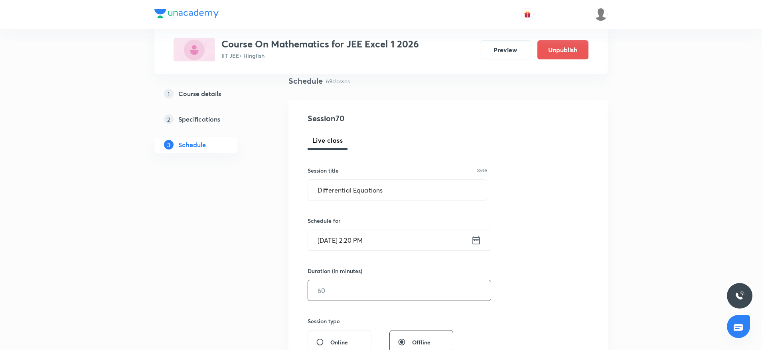
click at [375, 293] on input "text" at bounding box center [399, 290] width 183 height 20
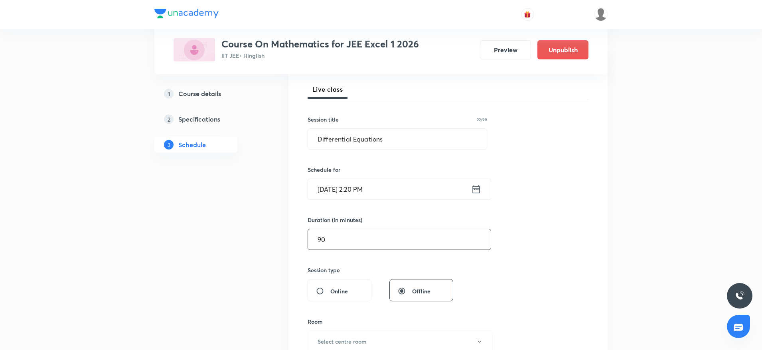
scroll to position [179, 0]
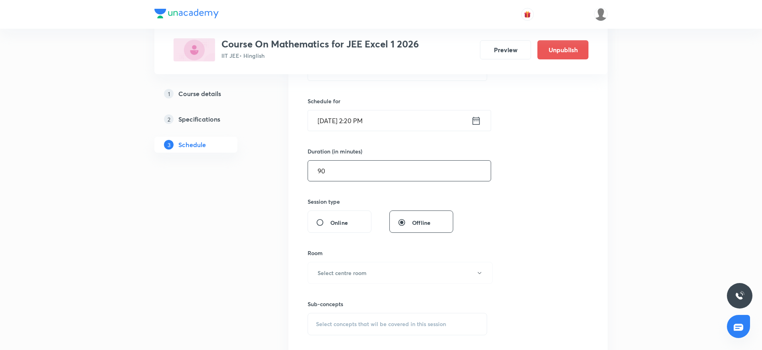
type input "90"
click at [364, 275] on h6 "Select centre room" at bounding box center [341, 273] width 49 height 8
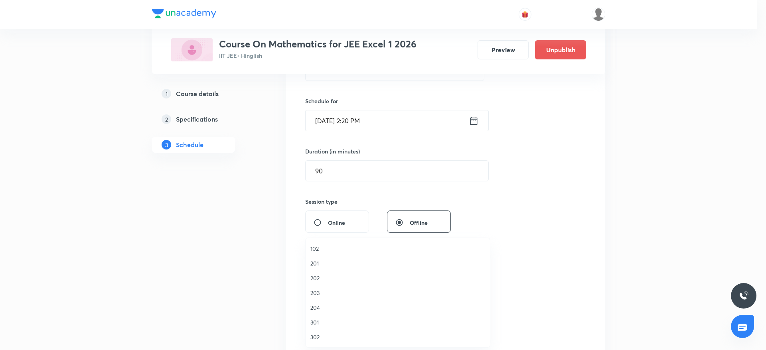
click at [319, 323] on span "301" at bounding box center [397, 322] width 175 height 8
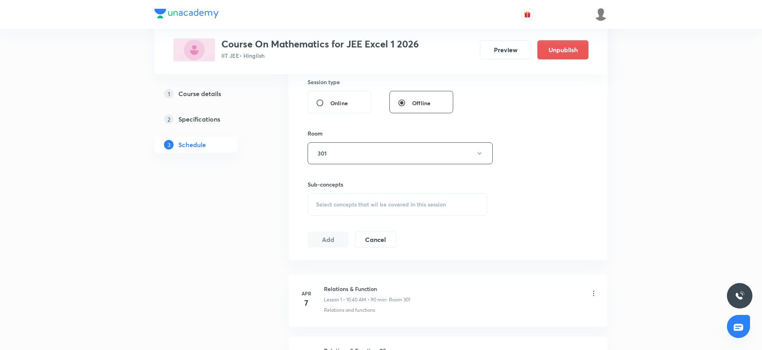
click at [402, 202] on span "Select concepts that wil be covered in this session" at bounding box center [381, 204] width 130 height 6
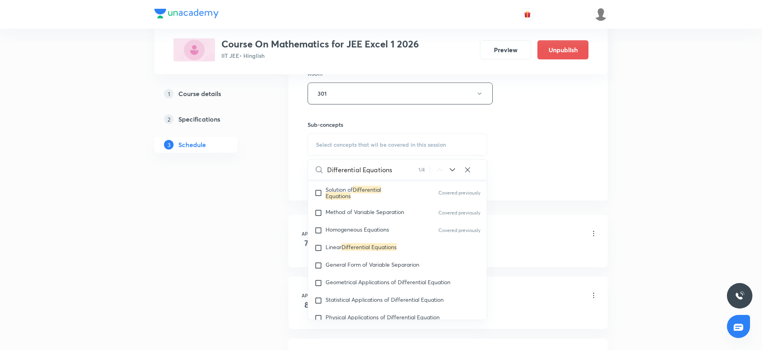
scroll to position [7207, 0]
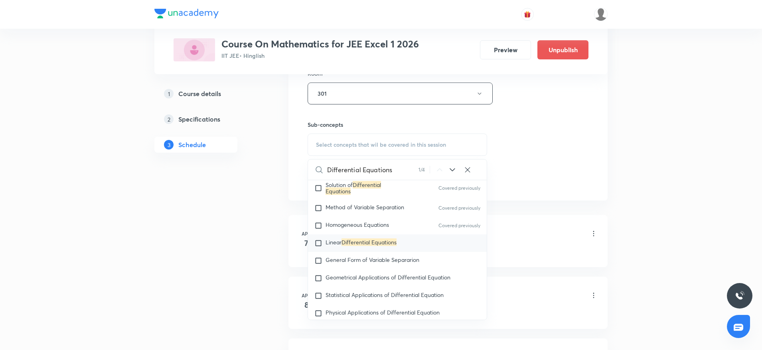
type input "Differential Equations"
click at [393, 241] on mark "Differential Equations" at bounding box center [368, 243] width 55 height 8
checkbox input "true"
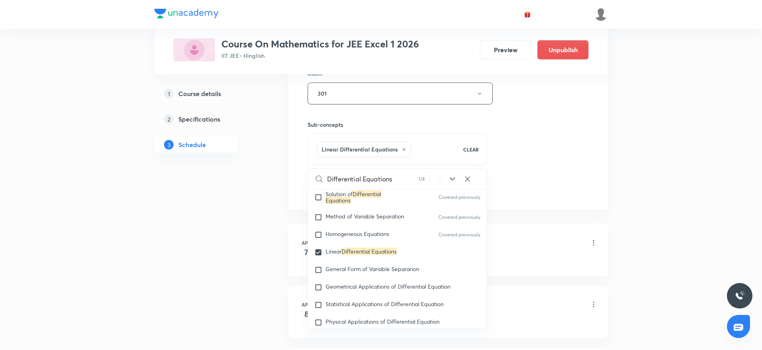
click at [528, 148] on div "Session 70 Live class Session title 22/99 Differential Equations ​ Schedule for…" at bounding box center [447, 5] width 281 height 384
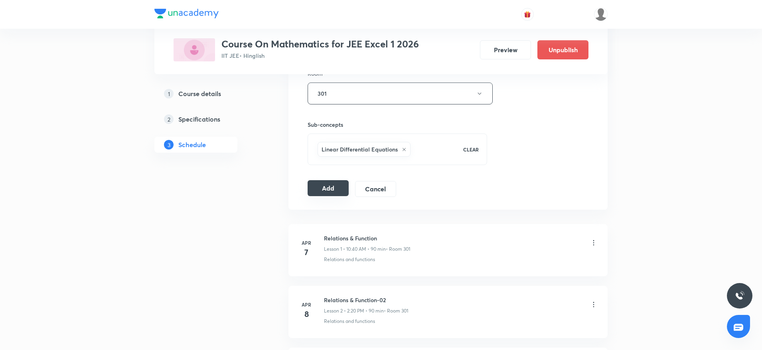
click at [340, 187] on button "Add" at bounding box center [327, 188] width 41 height 16
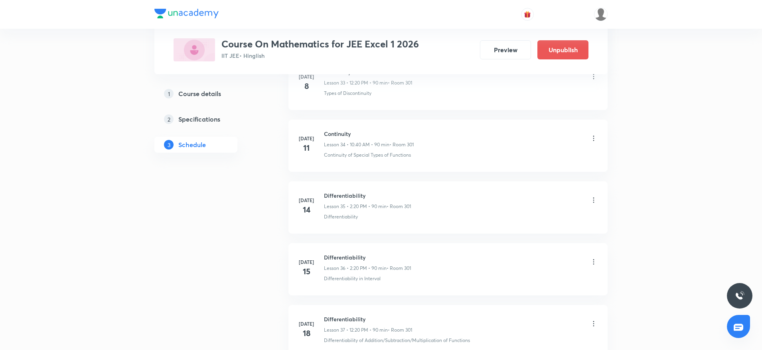
scroll to position [4250, 0]
